Goal: Check status: Check status

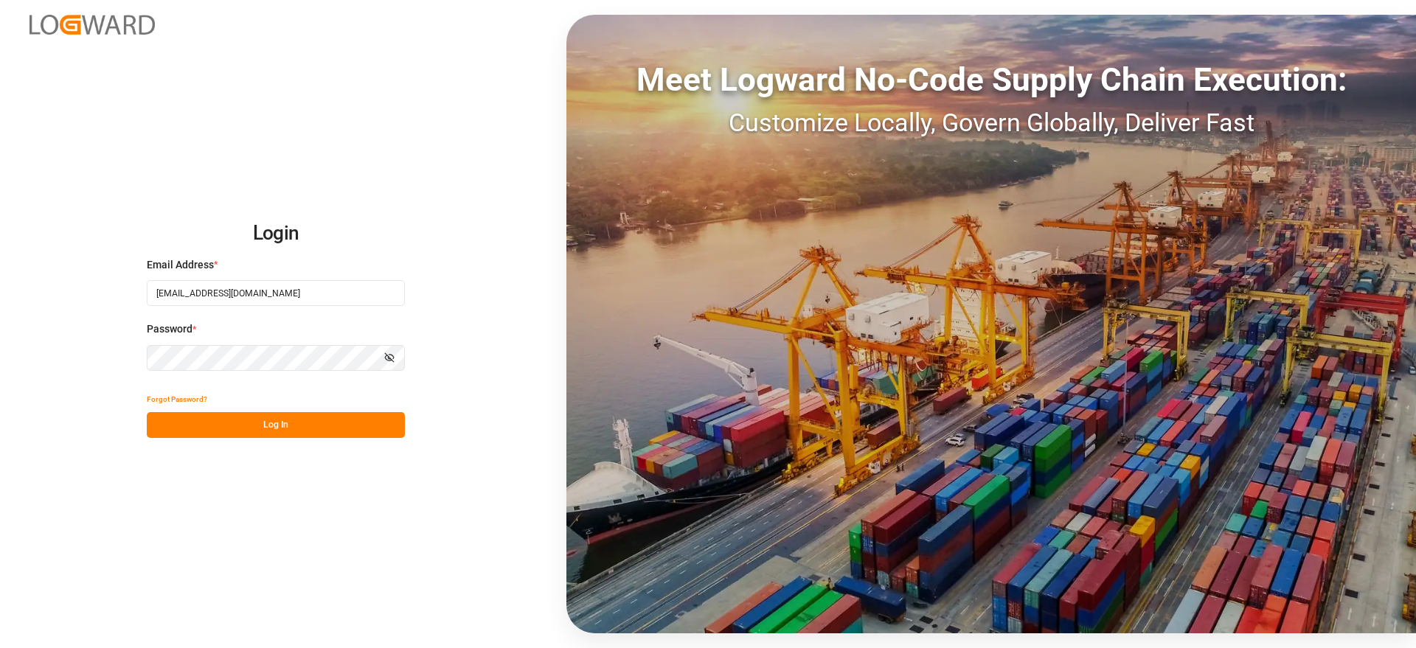
click at [327, 440] on div "Login Email Address * [EMAIL_ADDRESS][DOMAIN_NAME] Password * Show password For…" at bounding box center [708, 324] width 1416 height 648
click at [329, 426] on button "Log In" at bounding box center [276, 425] width 258 height 26
type input "[EMAIL_ADDRESS][DOMAIN_NAME]"
click at [260, 420] on button "Log In" at bounding box center [276, 425] width 258 height 26
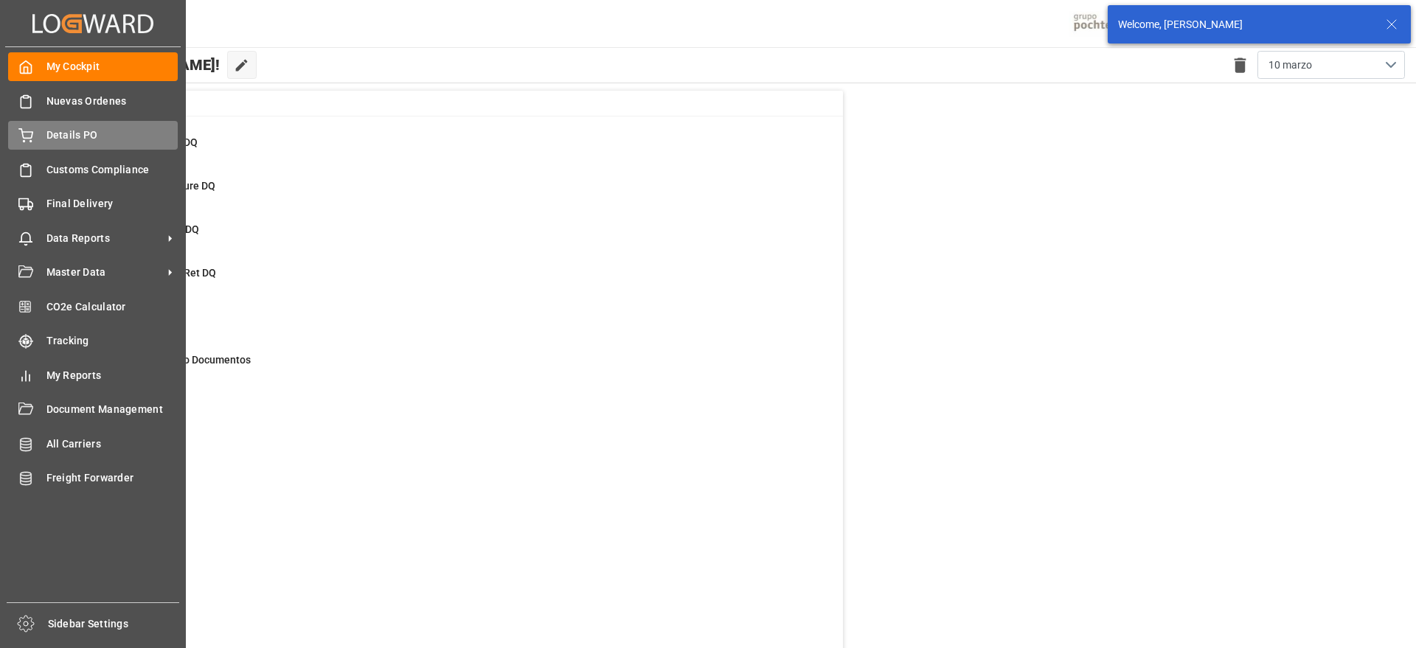
click at [40, 131] on div "Details PO Details PO" at bounding box center [93, 135] width 170 height 29
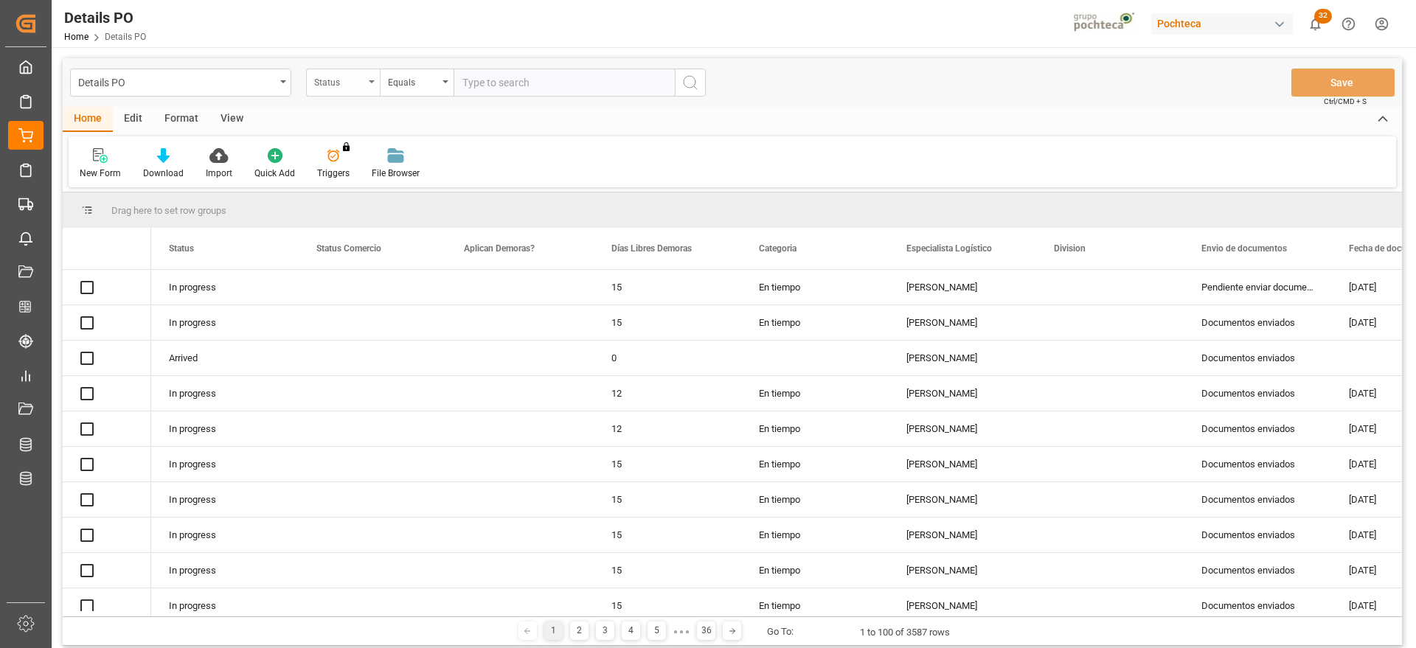
click at [336, 86] on div "Status" at bounding box center [339, 80] width 50 height 17
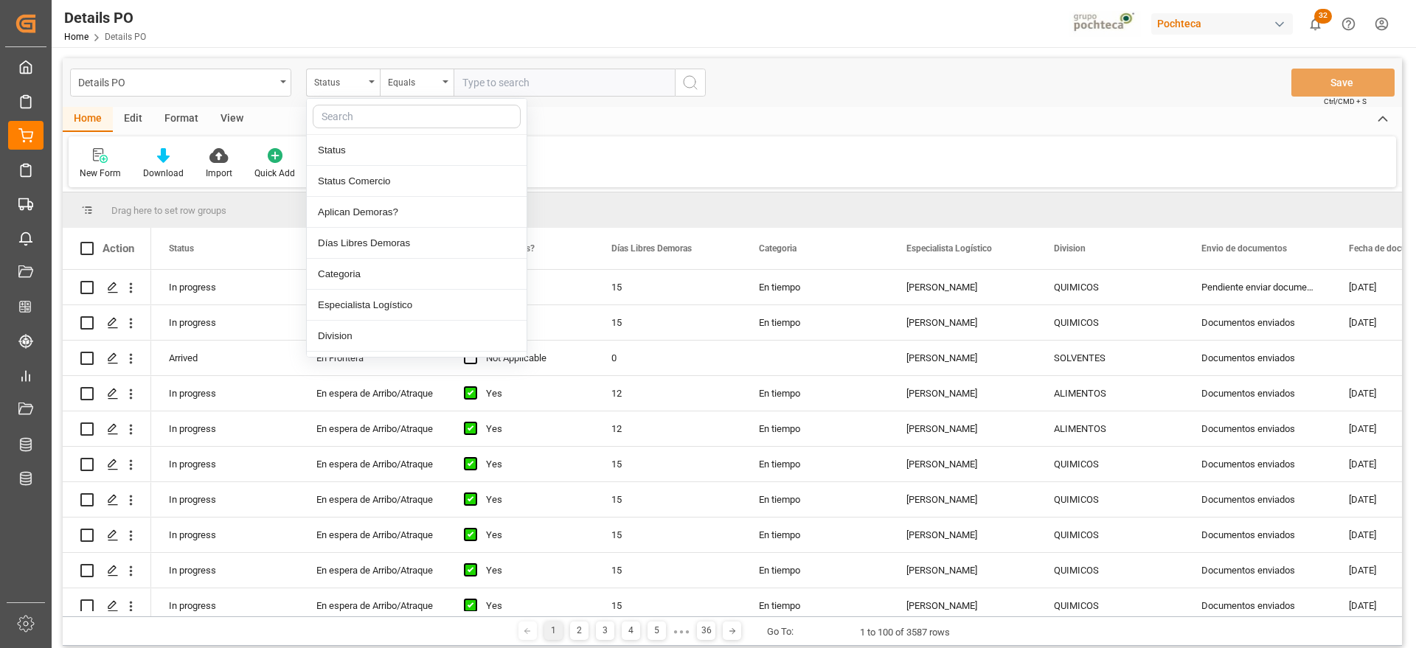
click at [355, 115] on input "text" at bounding box center [417, 117] width 208 height 24
type input "ref"
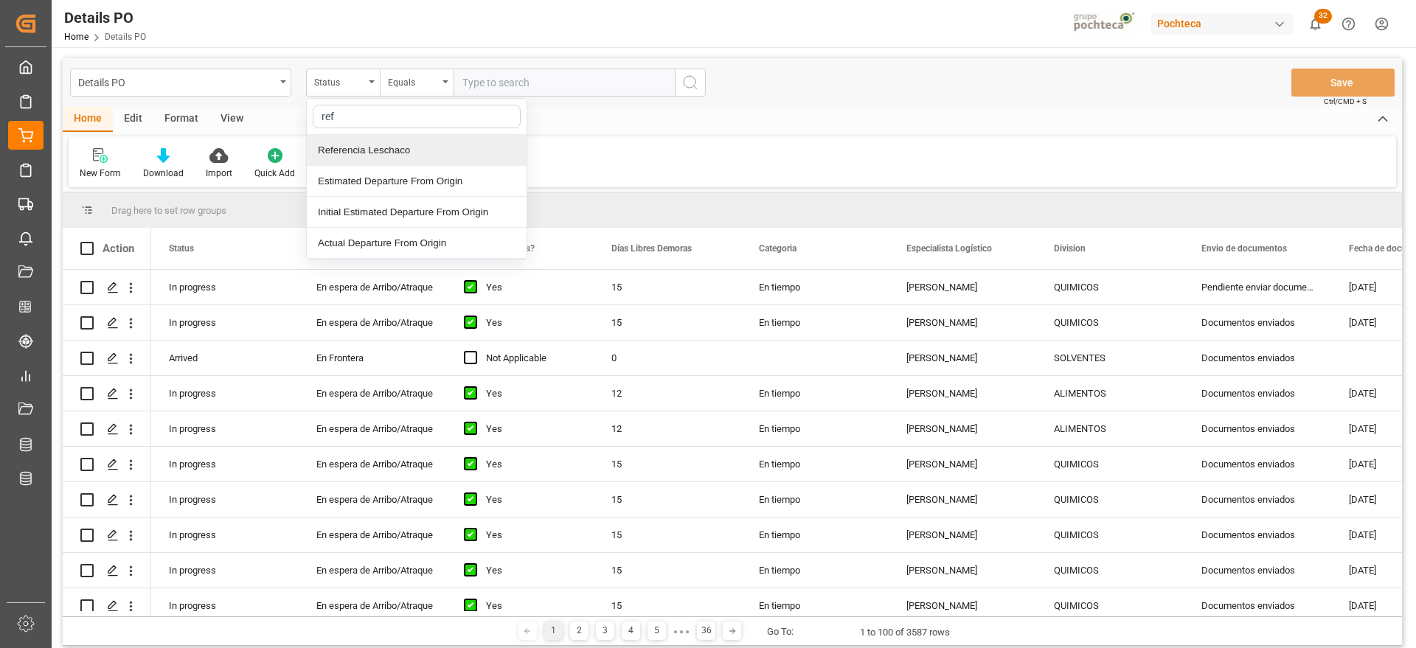
click at [362, 140] on div "Referencia Leschaco" at bounding box center [417, 150] width 220 height 31
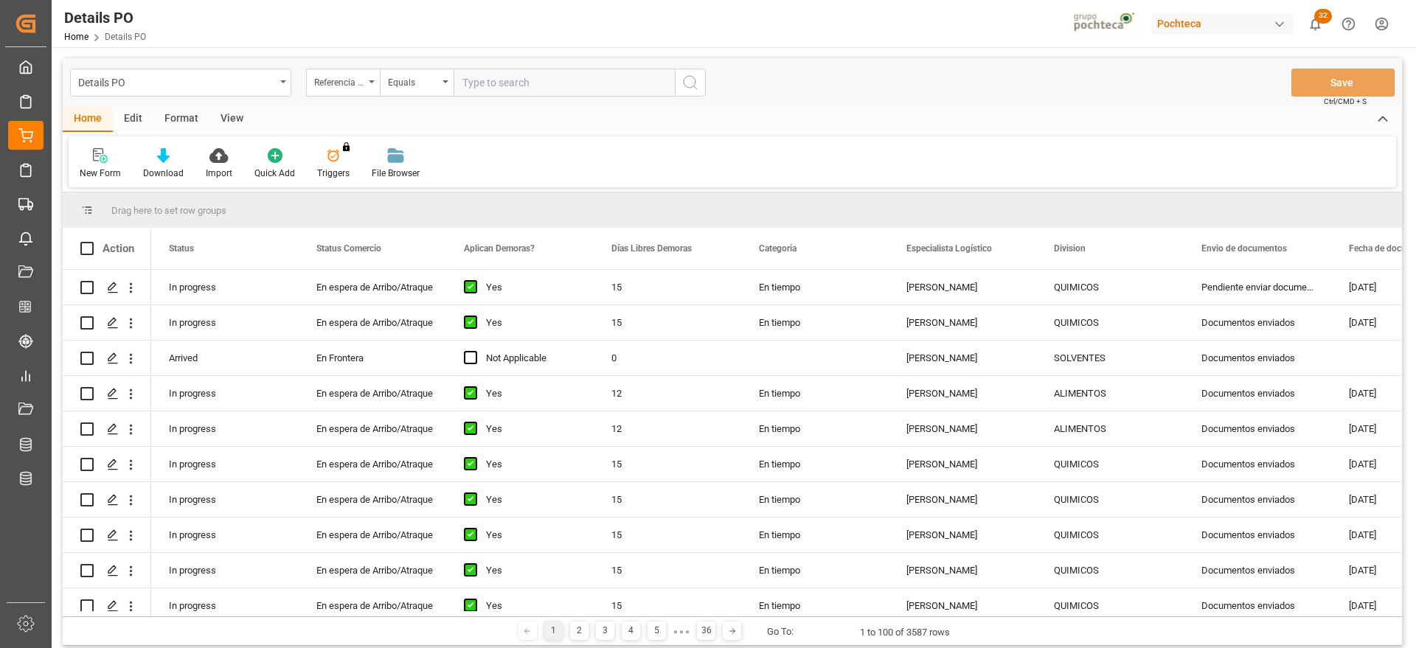
click at [501, 86] on input "text" at bounding box center [564, 83] width 221 height 28
paste input "250906900269"
type input "250906900269"
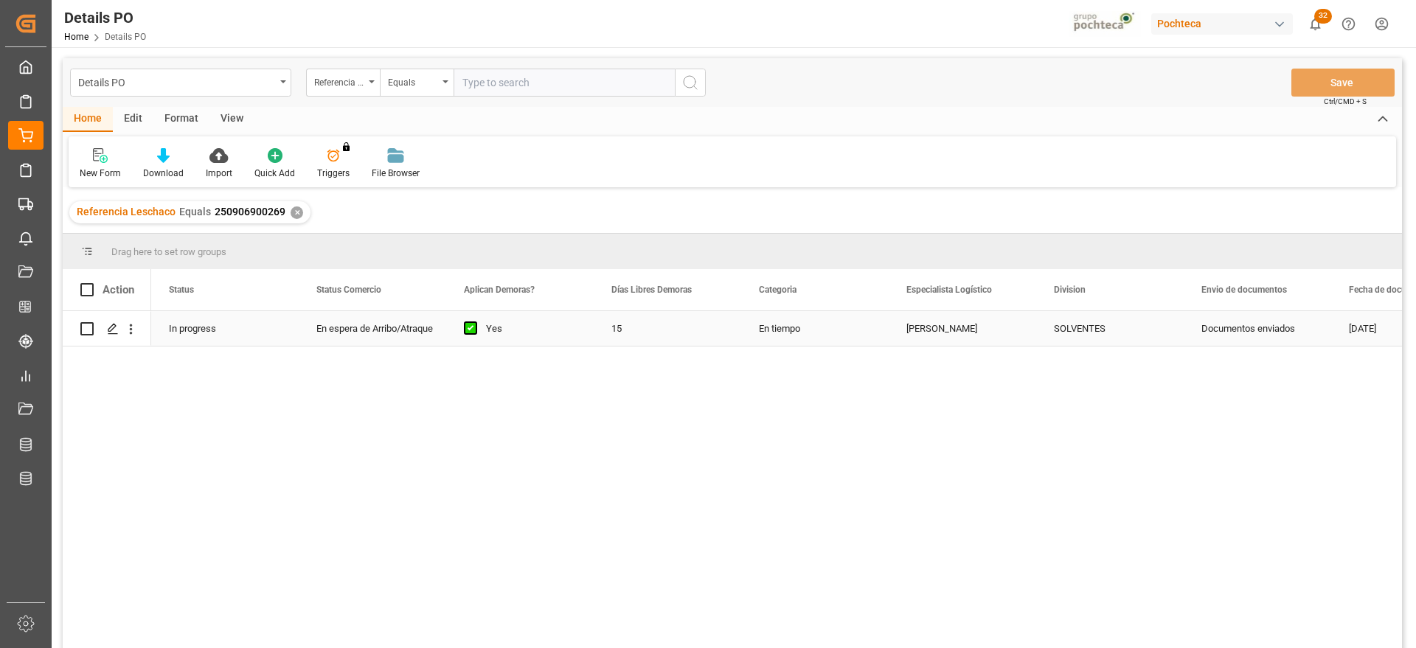
click at [810, 330] on div "En tiempo" at bounding box center [814, 328] width 147 height 35
click at [1149, 329] on div "SOLVENTES" at bounding box center [1110, 329] width 112 height 34
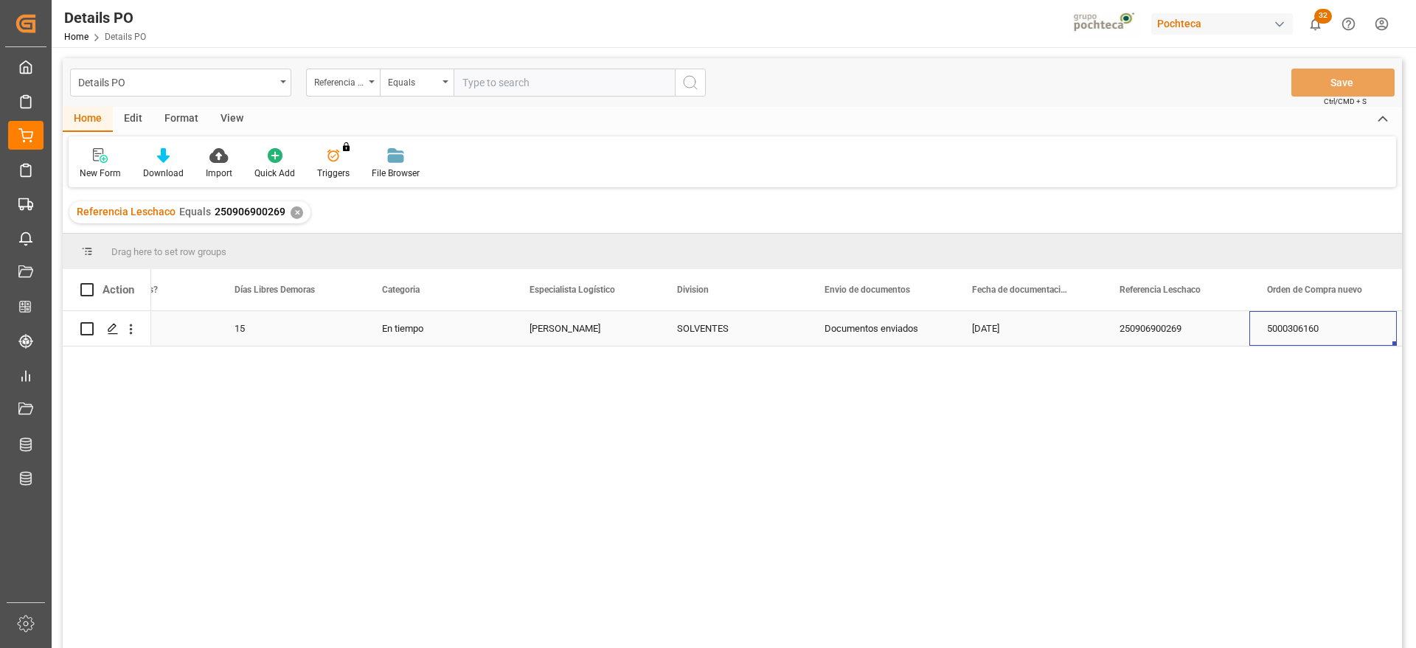
scroll to position [0, 524]
click at [1046, 326] on div "250906900269" at bounding box center [1027, 328] width 147 height 35
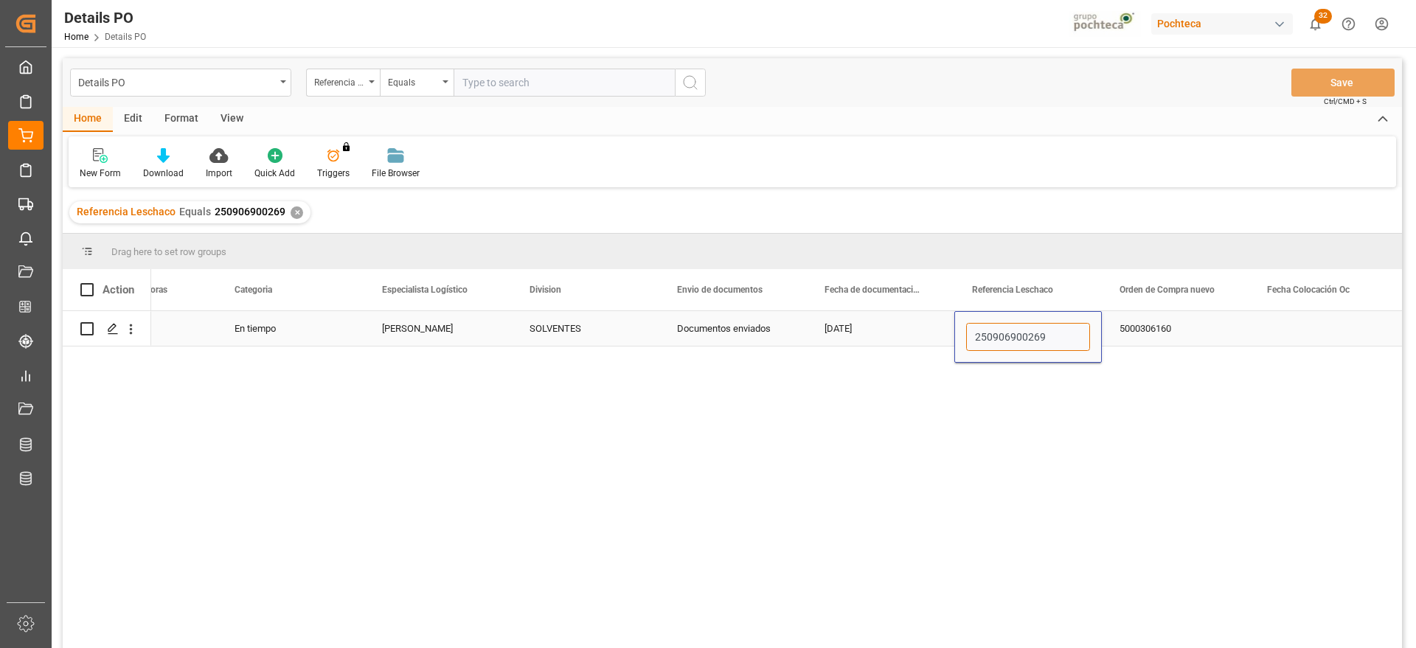
drag, startPoint x: 1061, startPoint y: 336, endPoint x: 958, endPoint y: 334, distance: 103.3
click at [958, 334] on div "250906900269" at bounding box center [1027, 337] width 147 height 52
paste input "1006900117"
type input "251006900117"
click at [1147, 330] on div "5000306160" at bounding box center [1175, 328] width 147 height 35
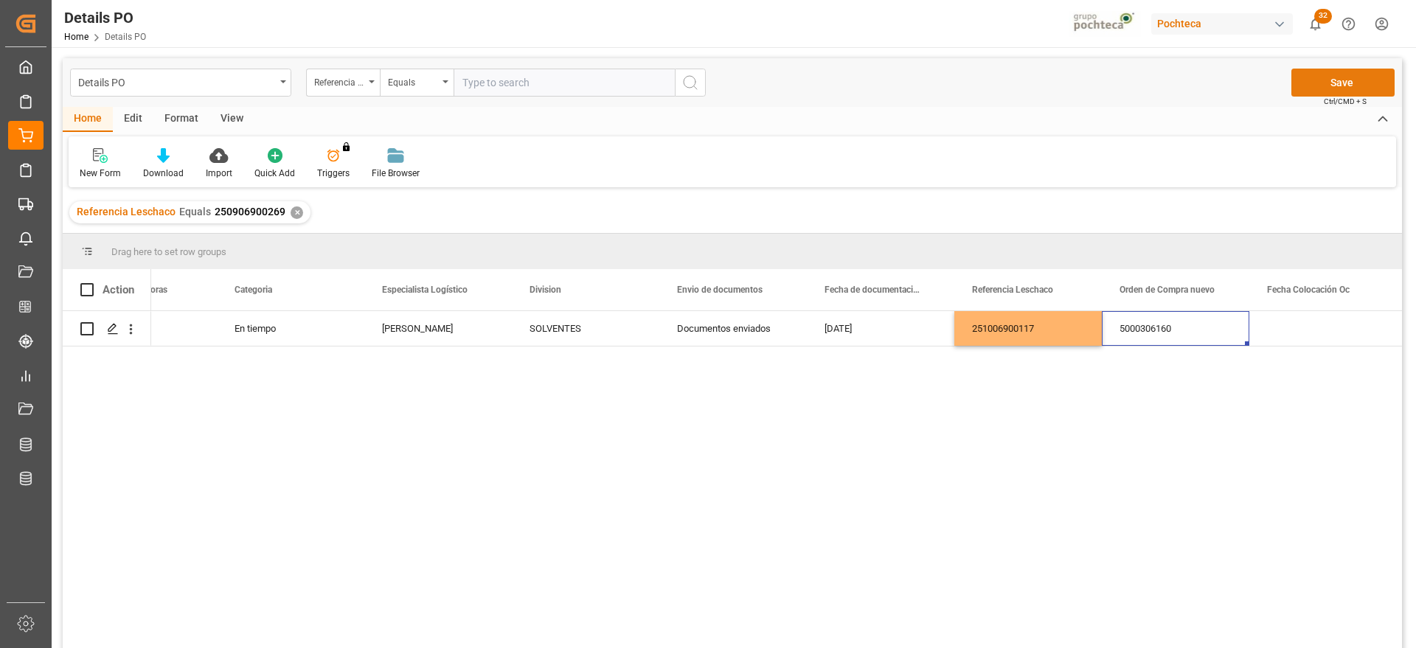
click at [1343, 84] on button "Save" at bounding box center [1342, 83] width 103 height 28
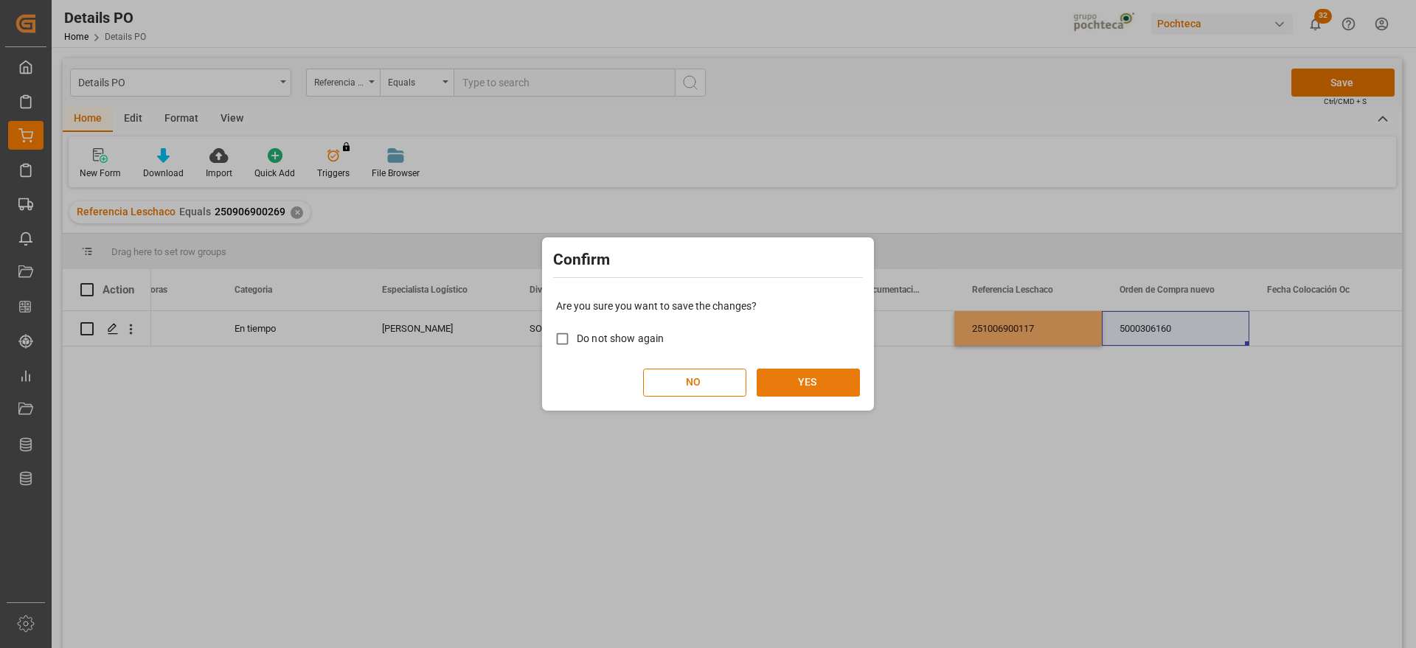
click at [806, 382] on button "YES" at bounding box center [808, 383] width 103 height 28
